Goal: Task Accomplishment & Management: Manage account settings

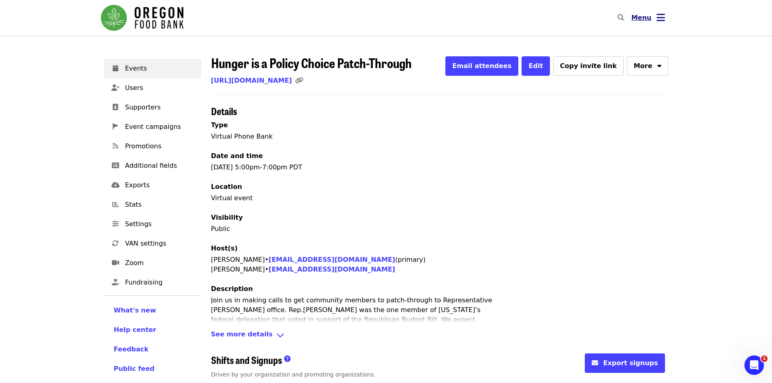
click at [654, 16] on button "Menu" at bounding box center [648, 17] width 47 height 19
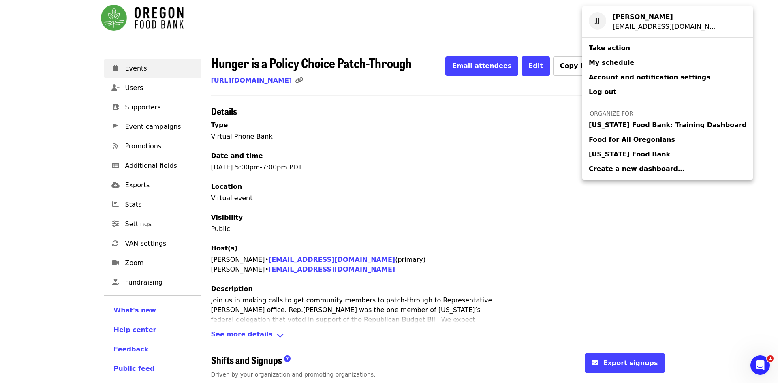
click at [434, 109] on div "Account menu" at bounding box center [389, 191] width 778 height 383
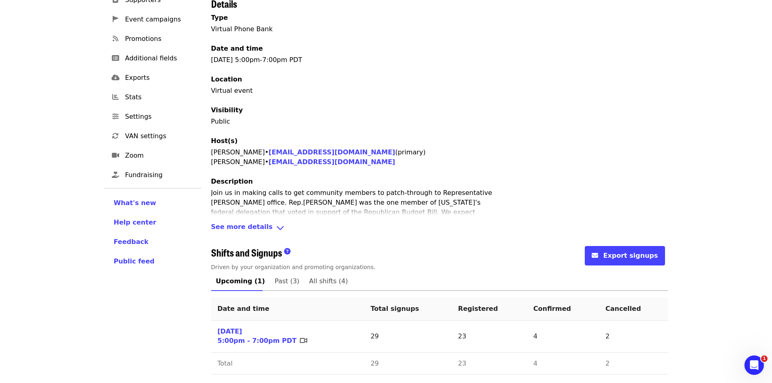
scroll to position [109, 0]
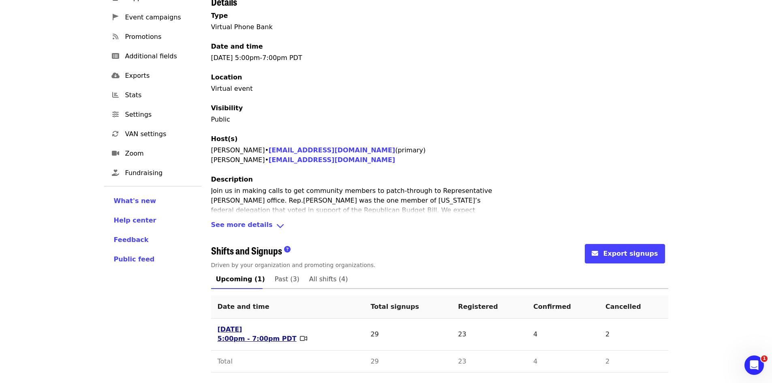
click at [247, 339] on link "[DATE] 5:00pm - 7:00pm PDT" at bounding box center [256, 334] width 79 height 19
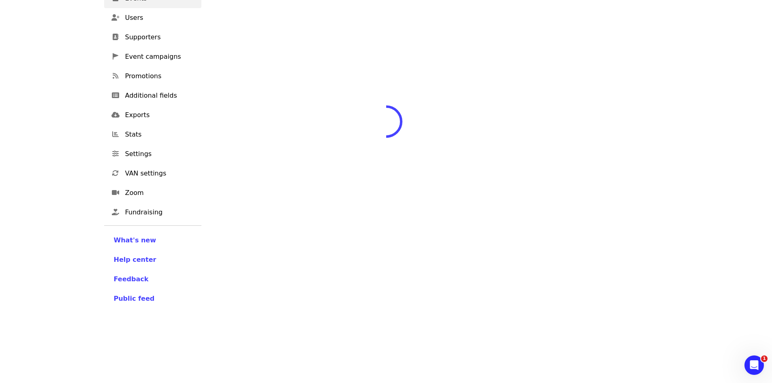
scroll to position [100, 0]
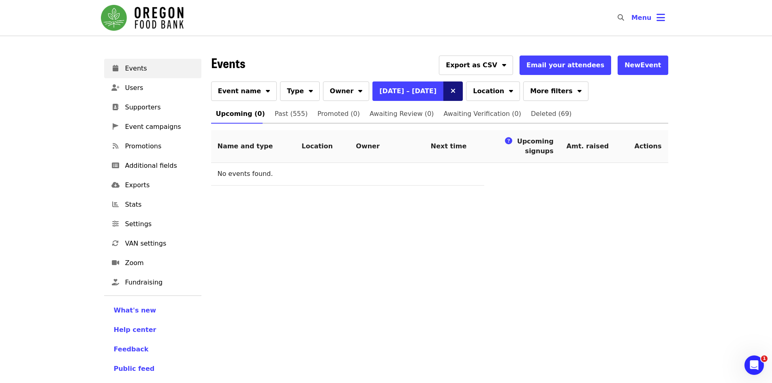
click at [450, 88] on icon "times icon" at bounding box center [452, 91] width 5 height 8
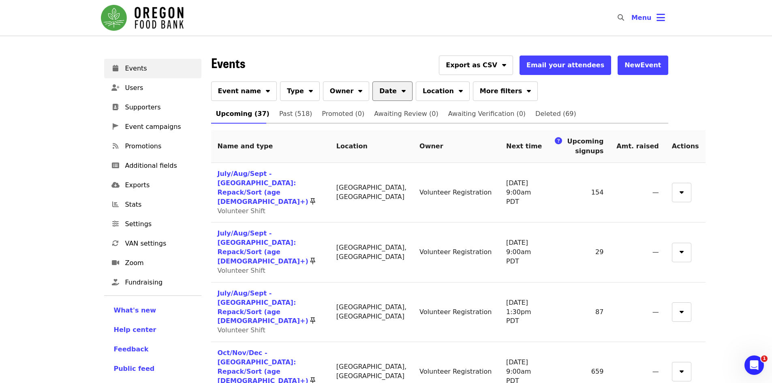
click at [379, 91] on button "Date" at bounding box center [392, 90] width 40 height 19
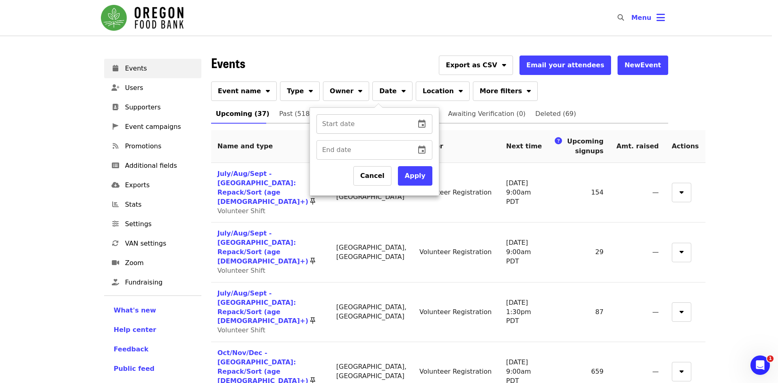
click at [418, 120] on icon "change date" at bounding box center [422, 124] width 10 height 10
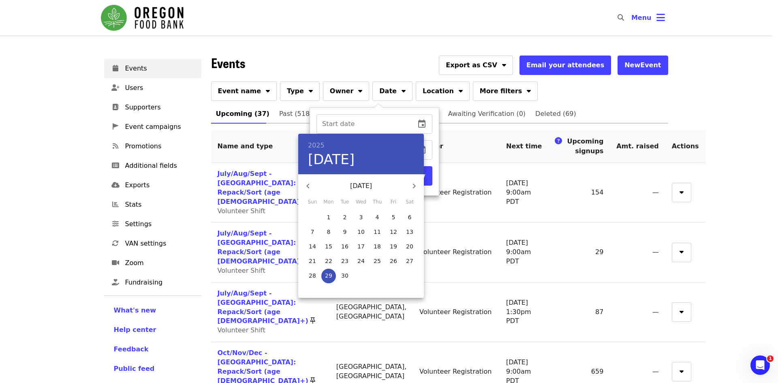
click at [331, 270] on button "29" at bounding box center [328, 276] width 15 height 15
type input "**********"
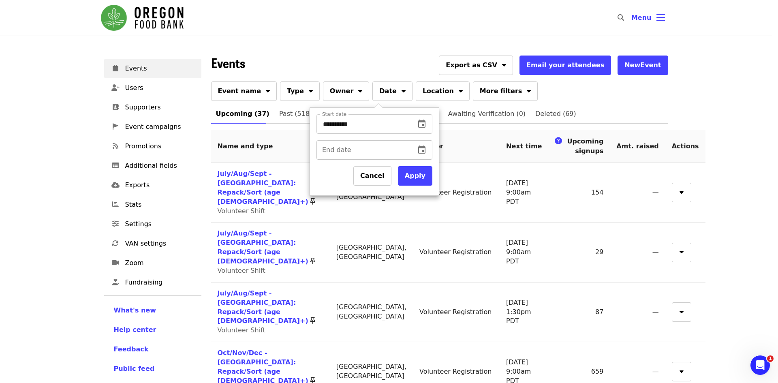
click at [422, 149] on icon "change date" at bounding box center [422, 150] width 10 height 10
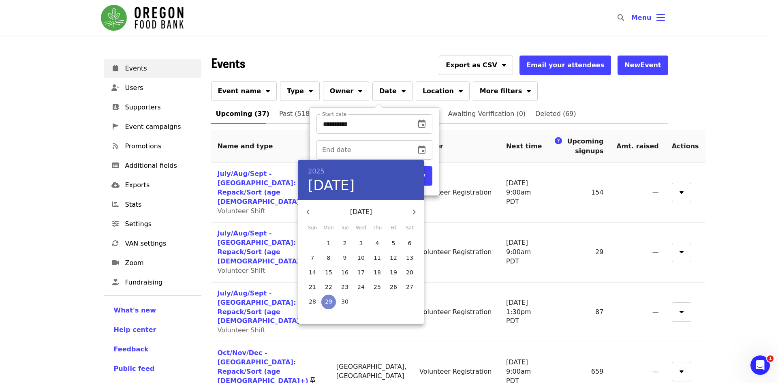
click at [326, 296] on button "29" at bounding box center [328, 301] width 15 height 15
type input "**********"
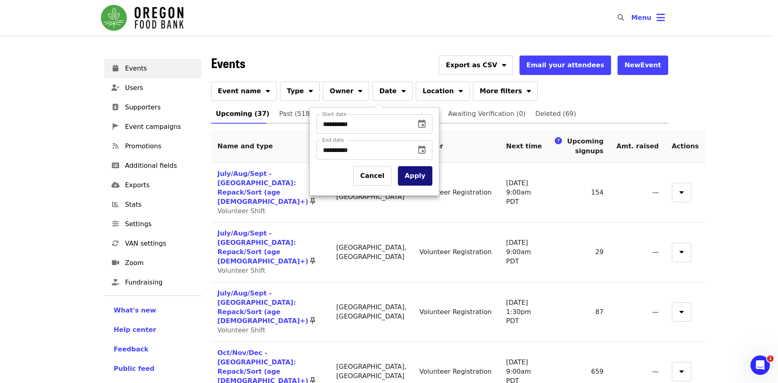
click at [418, 176] on button "Apply" at bounding box center [415, 175] width 34 height 19
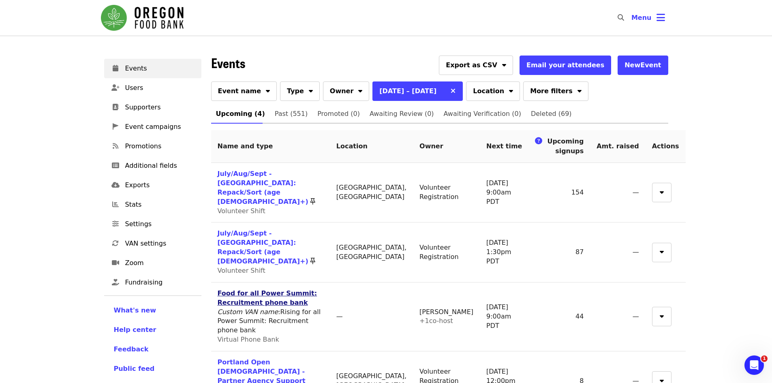
click at [286, 289] on link "Food for all Power Summit: Recruitment phone bank" at bounding box center [267, 297] width 100 height 17
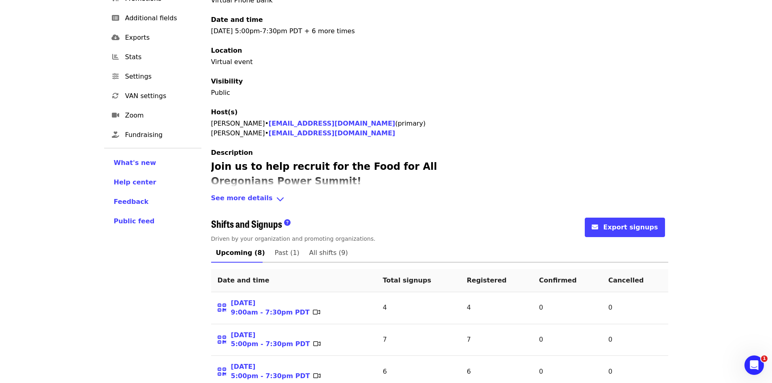
scroll to position [243, 0]
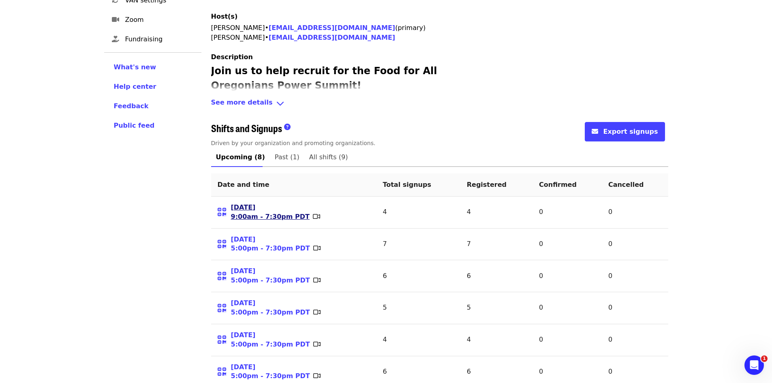
click at [263, 215] on link "[DATE] 9:00am - 7:30pm PDT" at bounding box center [270, 212] width 79 height 19
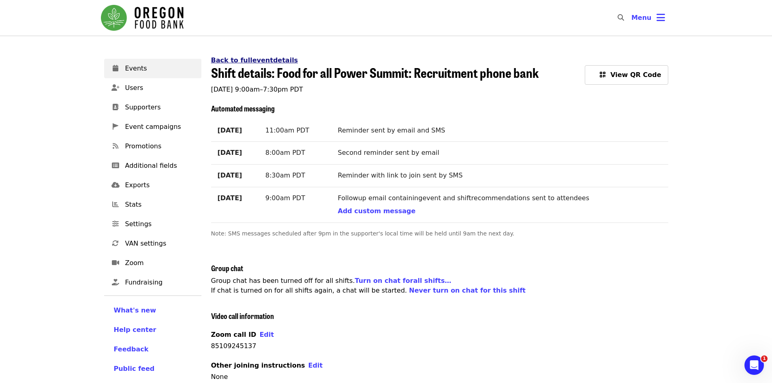
click at [258, 62] on link "Back to full event details" at bounding box center [254, 60] width 87 height 8
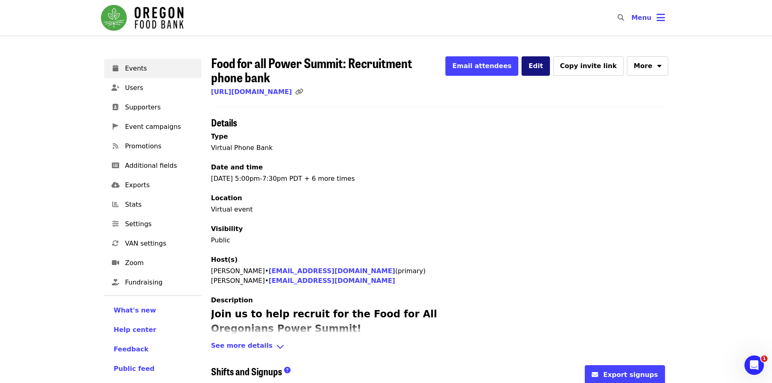
click at [543, 69] on span "Edit" at bounding box center [535, 66] width 15 height 8
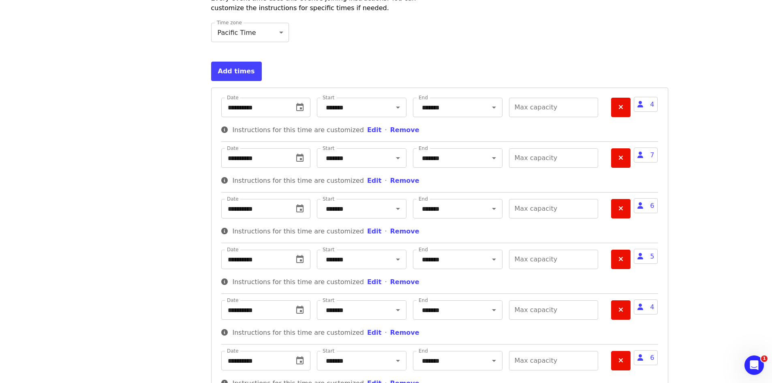
scroll to position [2592, 0]
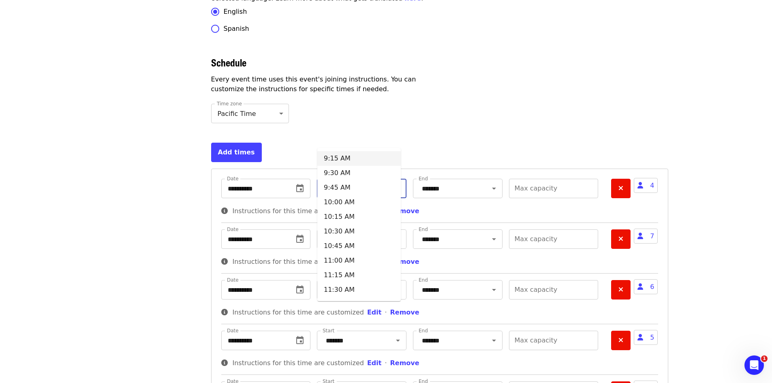
click at [366, 181] on input "*******" at bounding box center [351, 188] width 57 height 15
click at [347, 203] on li "5:00 PM" at bounding box center [358, 205] width 83 height 15
type input "*******"
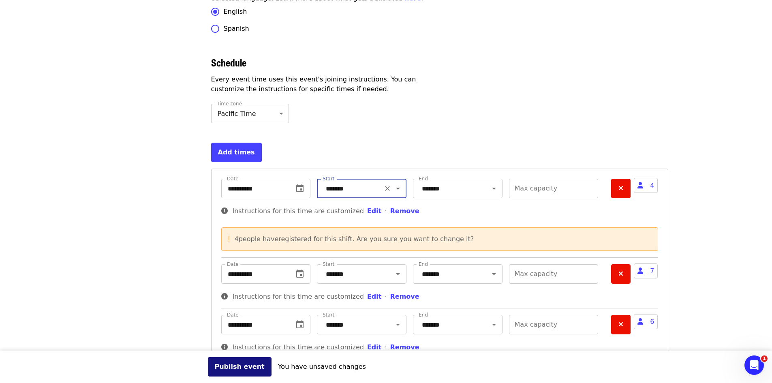
click at [231, 365] on button "Publish event" at bounding box center [240, 366] width 64 height 19
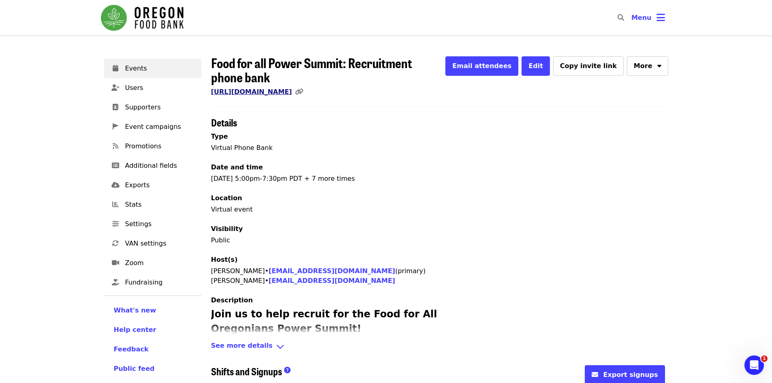
click at [292, 96] on link "[URL][DOMAIN_NAME]" at bounding box center [251, 92] width 81 height 8
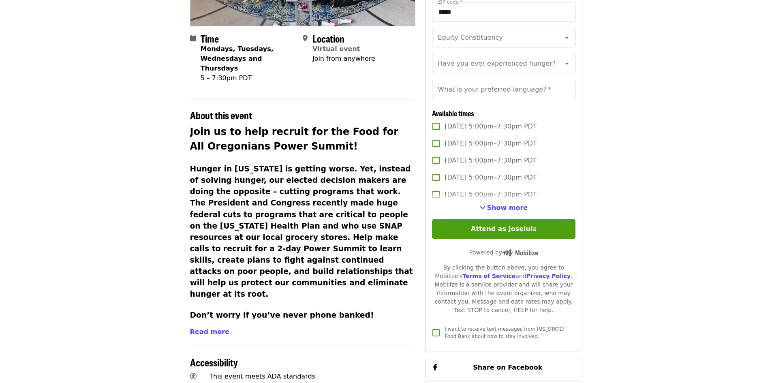
scroll to position [162, 0]
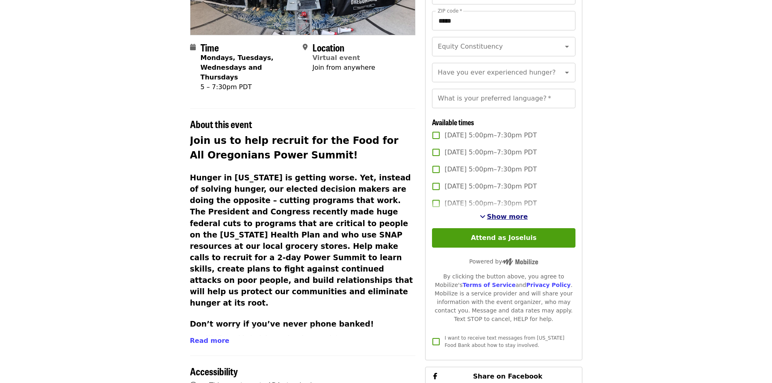
click at [490, 220] on span "Show more" at bounding box center [507, 217] width 41 height 8
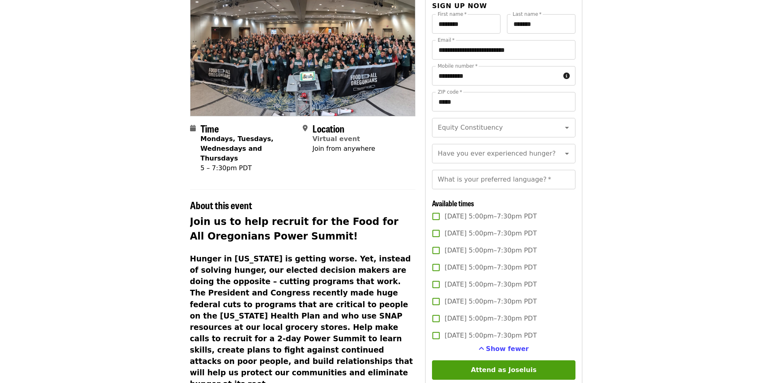
scroll to position [0, 0]
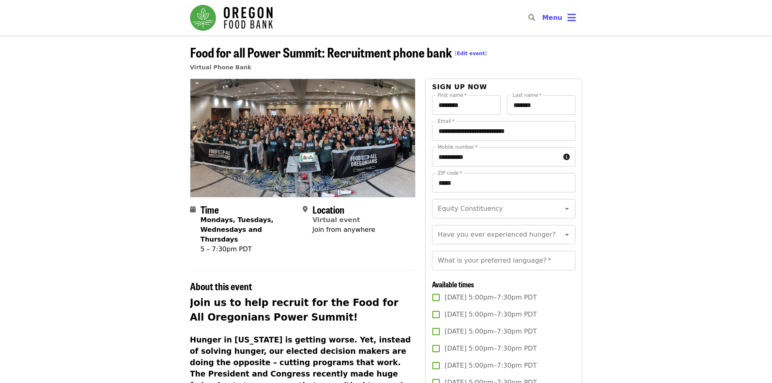
click at [252, 49] on span "Food for all Power Summit: Recruitment phone bank [ Edit event ]" at bounding box center [338, 52] width 297 height 19
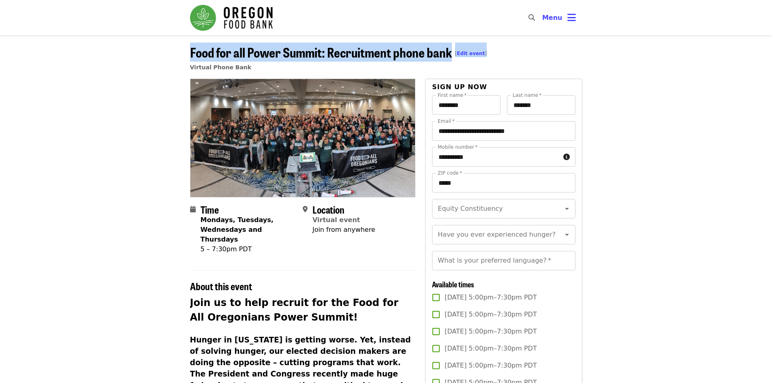
click at [252, 49] on span "Food for all Power Summit: Recruitment phone bank [ Edit event ]" at bounding box center [338, 52] width 297 height 19
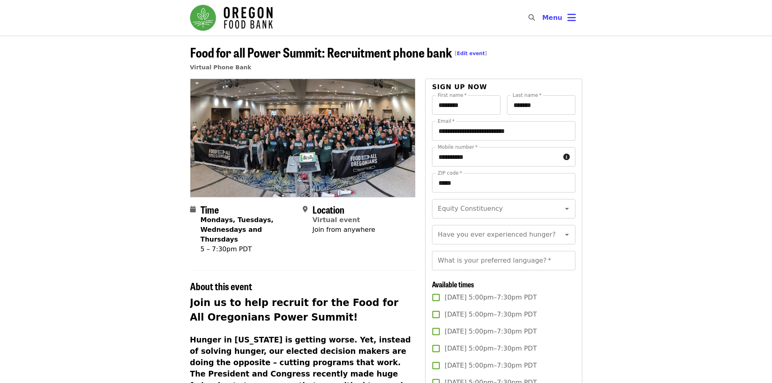
click at [386, 32] on nav "Skip to content ​ Menu" at bounding box center [385, 18] width 405 height 36
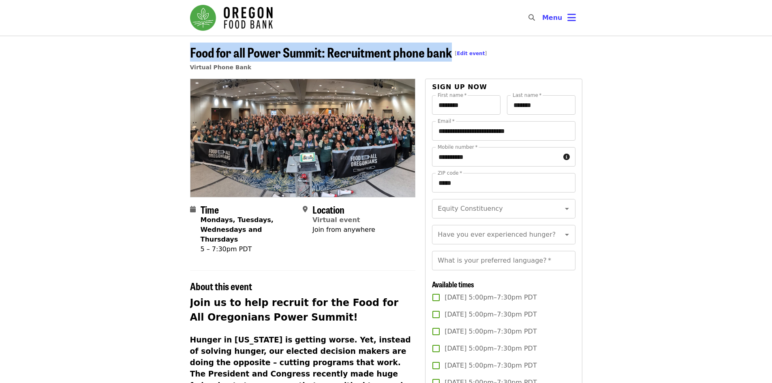
drag, startPoint x: 189, startPoint y: 46, endPoint x: 451, endPoint y: 48, distance: 262.0
click at [451, 48] on div "Food for all Power Summit: Recruitment phone bank [ Edit event ] Virtual Phone …" at bounding box center [385, 61] width 405 height 36
copy span "Food for all Power Summit: Recruitment phone bank"
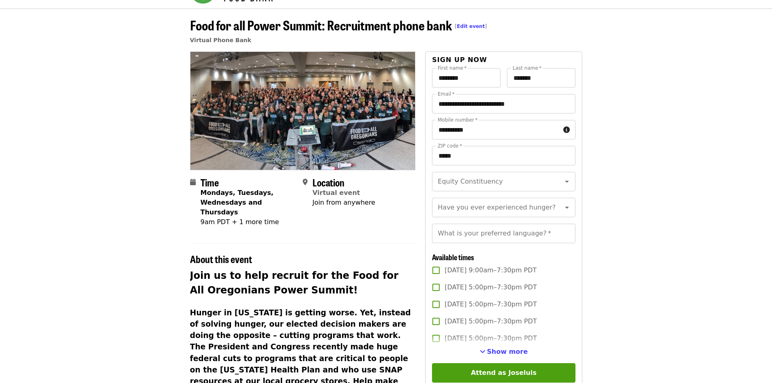
scroll to position [41, 0]
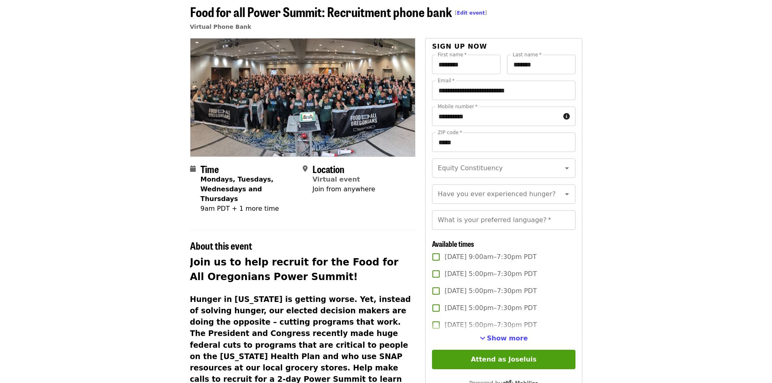
click at [162, 185] on article "Food for all Power Summit: Recruitment phone bank [ Edit event ] Virtual Phone …" at bounding box center [386, 307] width 772 height 625
